Goal: Navigation & Orientation: Find specific page/section

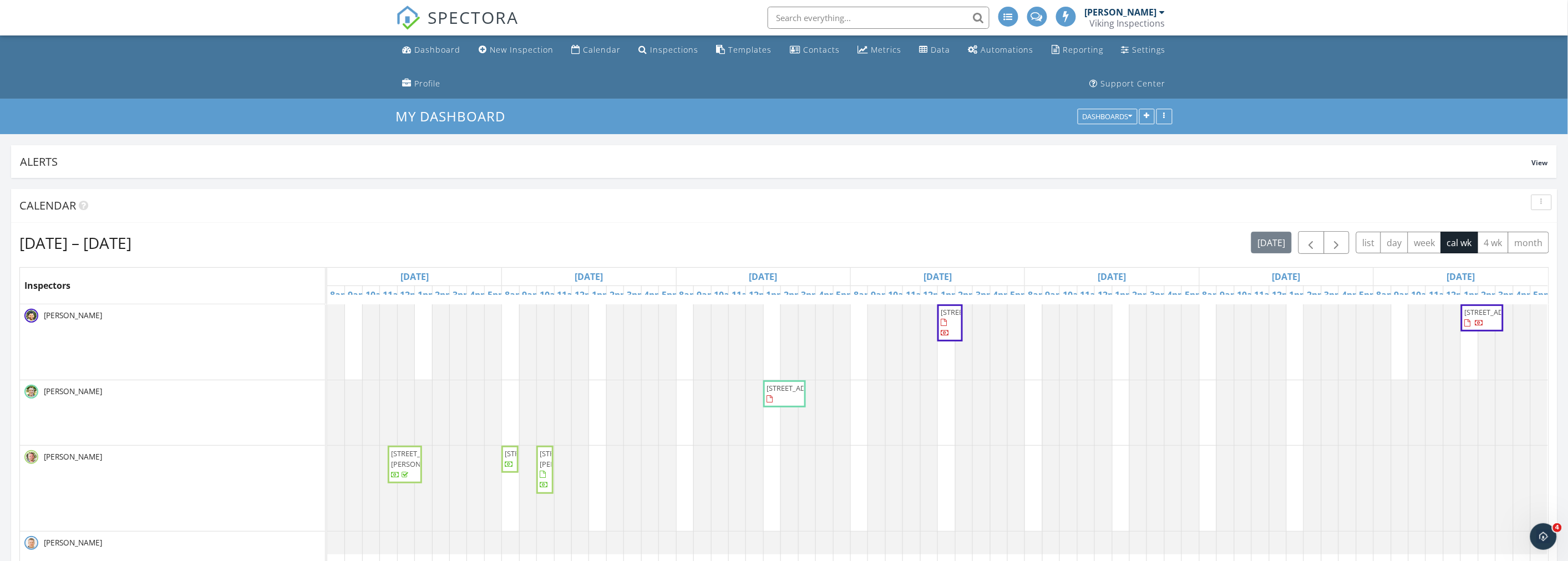
scroll to position [1999, 1588]
click at [464, 53] on li "Dashboard" at bounding box center [432, 50] width 71 height 29
click at [443, 56] on link "Dashboard" at bounding box center [431, 50] width 67 height 20
click at [258, 73] on ul "Dashboard New Inspection Calendar Inspections Templates Contacts Metrics Data A…" at bounding box center [784, 67] width 1568 height 63
click at [1544, 203] on div "button" at bounding box center [1541, 202] width 11 height 8
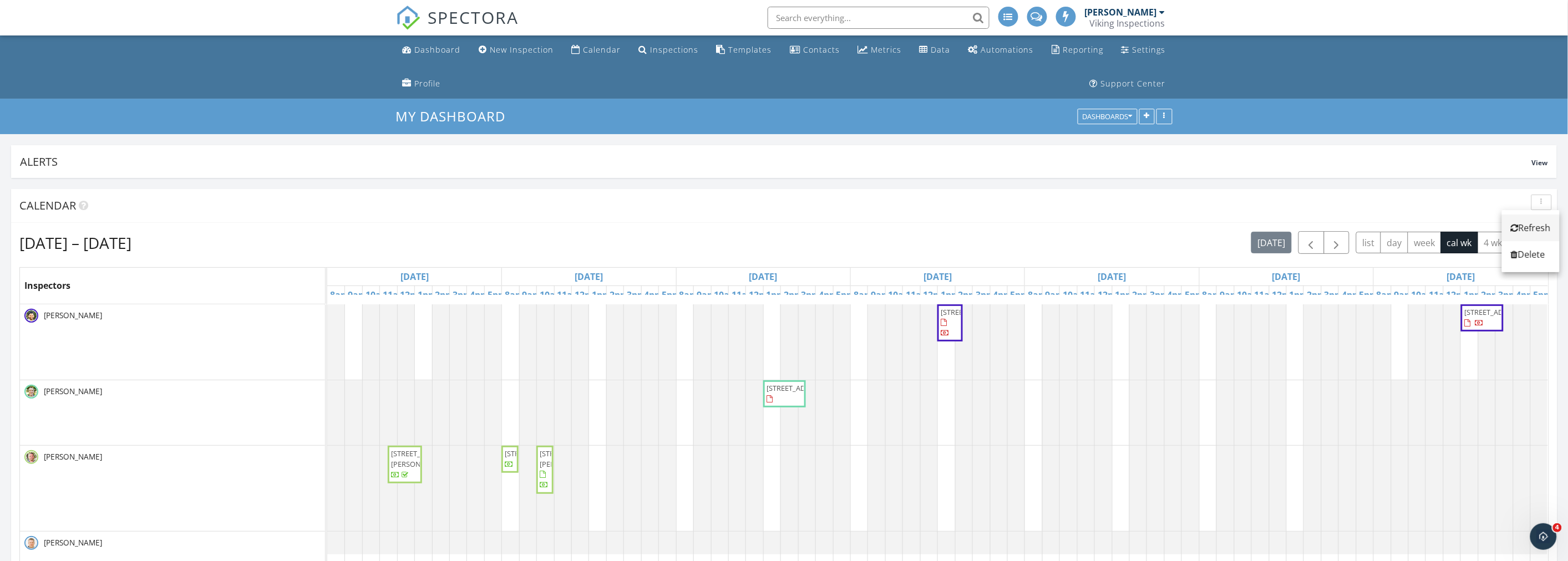
click at [1537, 223] on div "Refresh" at bounding box center [1530, 228] width 40 height 13
click at [783, 229] on div "Sep 28 – Oct 4, 2025 today list day week cal wk 4 wk month Inspectors Sun 9/28 …" at bounding box center [784, 433] width 1546 height 421
click at [167, 89] on ul "Dashboard New Inspection Calendar Inspections Templates Contacts Metrics Data A…" at bounding box center [784, 67] width 1568 height 63
click at [215, 73] on ul "Dashboard New Inspection Calendar Inspections Templates Contacts Metrics Data A…" at bounding box center [784, 67] width 1568 height 63
click at [433, 52] on div "Dashboard" at bounding box center [438, 50] width 46 height 11
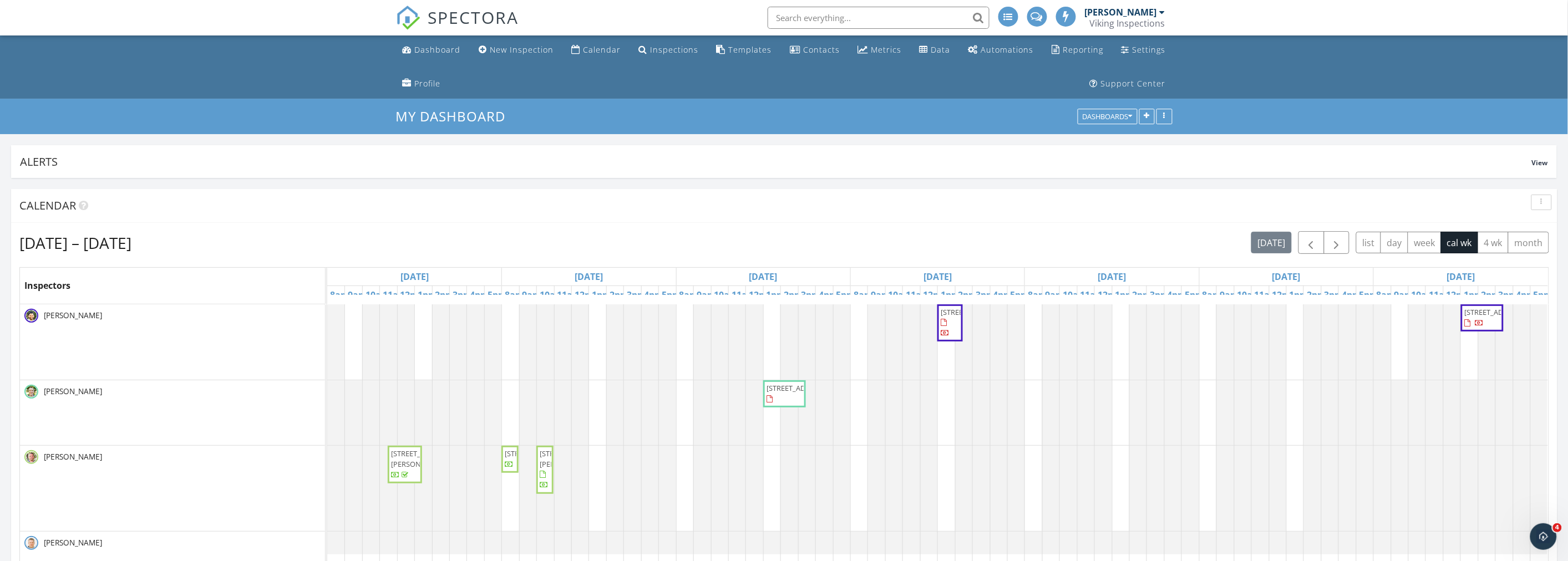
click at [226, 62] on ul "Dashboard New Inspection Calendar Inspections Templates Contacts Metrics Data A…" at bounding box center [784, 67] width 1568 height 63
click at [1534, 201] on button "button" at bounding box center [1541, 202] width 20 height 15
click at [1526, 225] on div "Refresh" at bounding box center [1530, 228] width 40 height 13
click at [279, 81] on ul "Dashboard New Inspection Calendar Inspections Templates Contacts Metrics Data A…" at bounding box center [784, 67] width 1568 height 63
click at [208, 76] on ul "Dashboard New Inspection Calendar Inspections Templates Contacts Metrics Data A…" at bounding box center [784, 67] width 1568 height 63
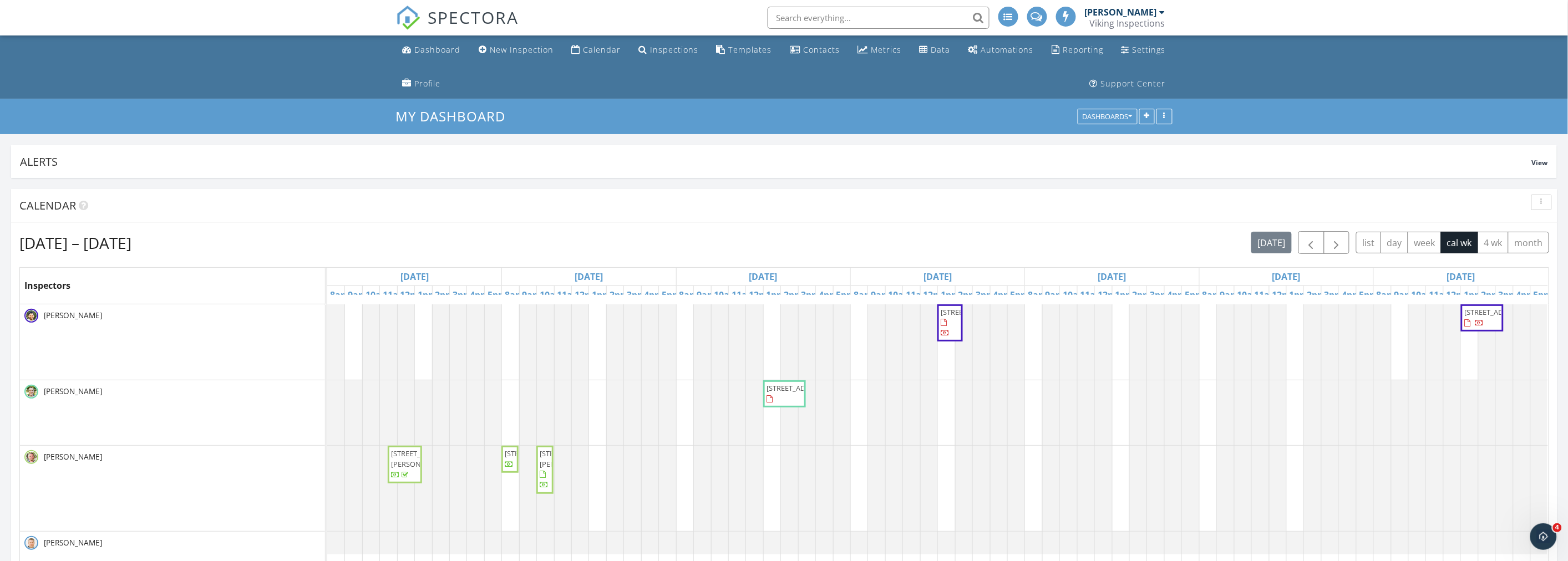
click at [169, 67] on ul "Dashboard New Inspection Calendar Inspections Templates Contacts Metrics Data A…" at bounding box center [784, 67] width 1568 height 63
click at [210, 59] on ul "Dashboard New Inspection Calendar Inspections Templates Contacts Metrics Data A…" at bounding box center [784, 67] width 1568 height 63
click at [1541, 207] on button "button" at bounding box center [1541, 202] width 20 height 15
click at [1542, 226] on div "Refresh" at bounding box center [1530, 228] width 40 height 13
click at [317, 82] on ul "Dashboard New Inspection Calendar Inspections Templates Contacts Metrics Data A…" at bounding box center [784, 67] width 1568 height 63
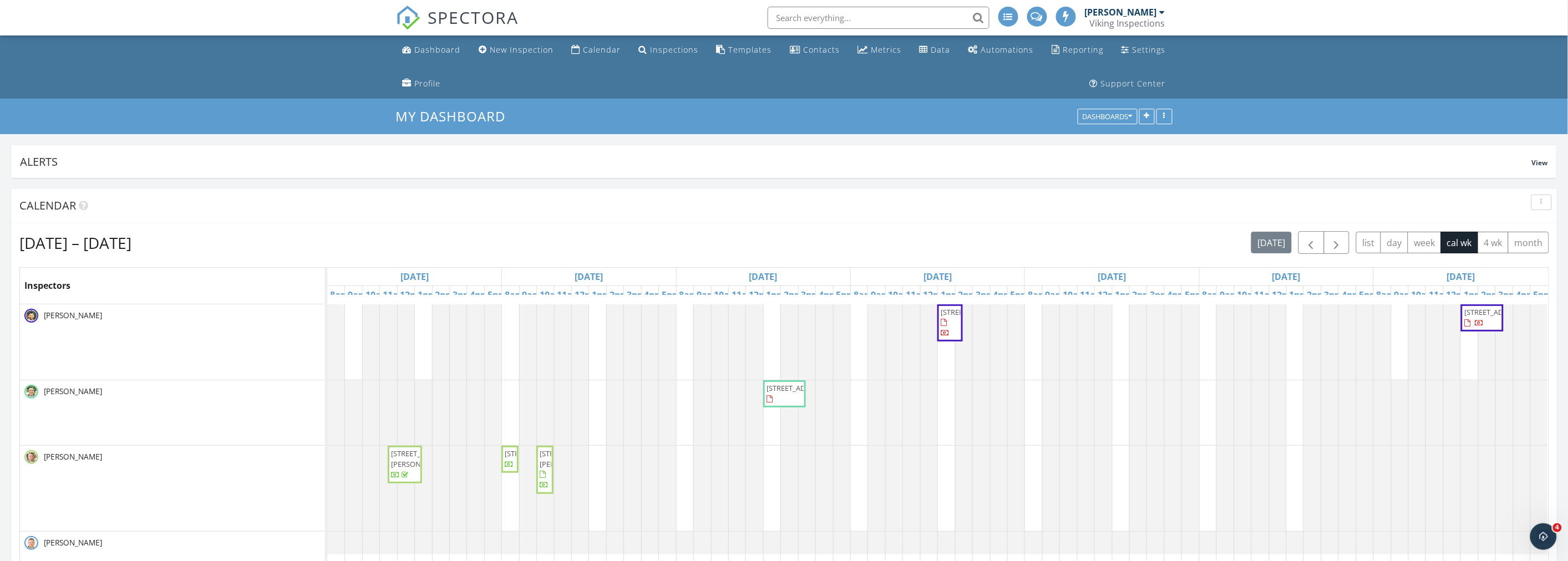
click at [172, 52] on ul "Dashboard New Inspection Calendar Inspections Templates Contacts Metrics Data A…" at bounding box center [784, 67] width 1568 height 63
click at [200, 75] on ul "Dashboard New Inspection Calendar Inspections Templates Contacts Metrics Data A…" at bounding box center [784, 67] width 1568 height 63
click at [256, 80] on ul "Dashboard New Inspection Calendar Inspections Templates Contacts Metrics Data A…" at bounding box center [784, 67] width 1568 height 63
click at [242, 78] on ul "Dashboard New Inspection Calendar Inspections Templates Contacts Metrics Data A…" at bounding box center [784, 67] width 1568 height 63
click at [822, 236] on div "Sep 28 – Oct 4, 2025 today list day week cal wk 4 wk month" at bounding box center [784, 243] width 1530 height 23
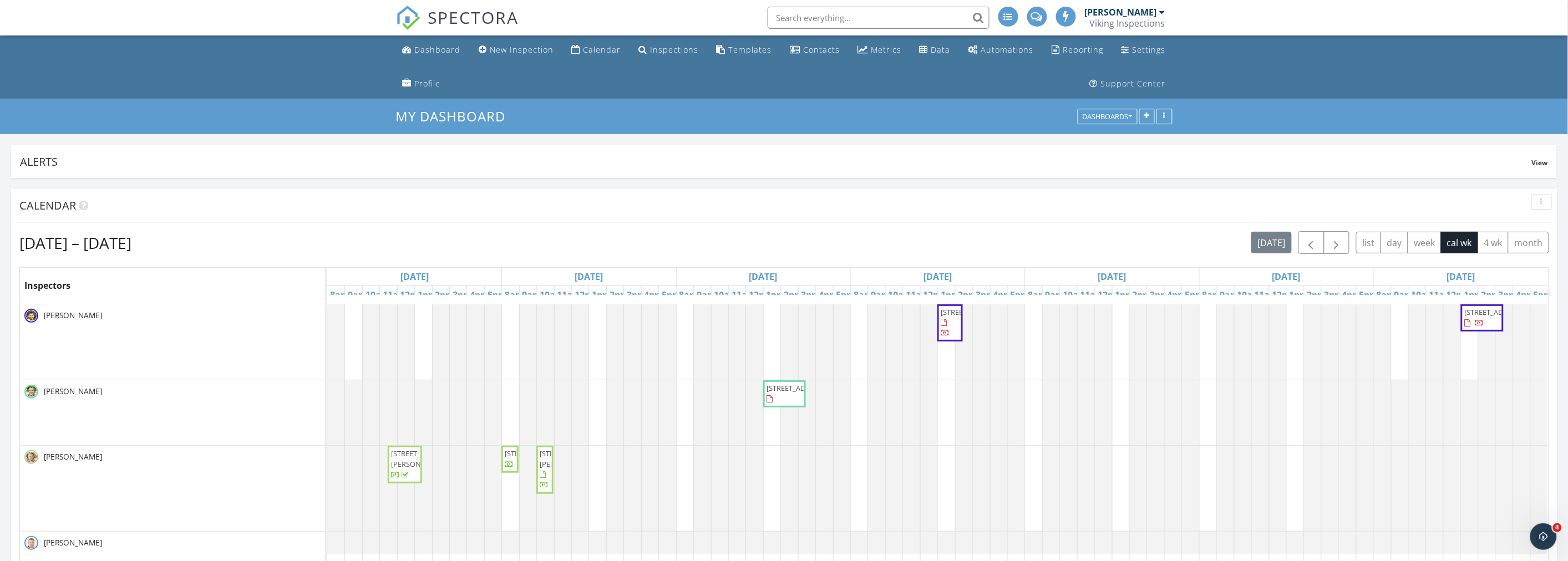
click at [263, 85] on ul "Dashboard New Inspection Calendar Inspections Templates Contacts Metrics Data A…" at bounding box center [784, 67] width 1568 height 63
click at [835, 245] on div "Sep 28 – Oct 4, 2025 today list day week cal wk 4 wk month" at bounding box center [784, 243] width 1530 height 23
click at [245, 99] on div "My Dashboard Dashboards" at bounding box center [784, 117] width 1568 height 36
click at [416, 48] on div "Dashboard" at bounding box center [438, 50] width 46 height 11
